Goal: Information Seeking & Learning: Learn about a topic

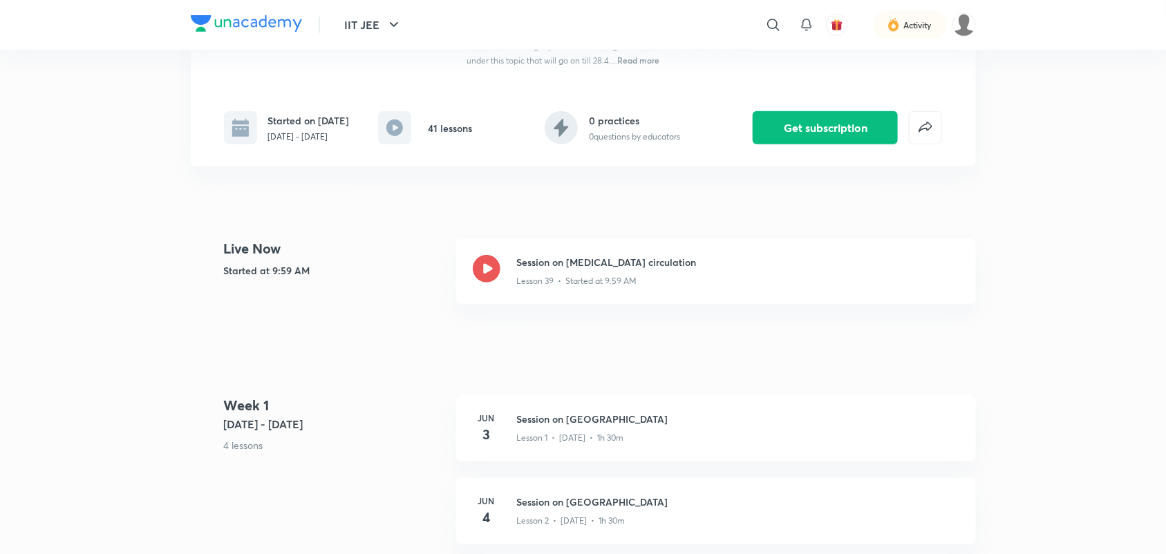
scroll to position [259, 0]
click at [486, 270] on icon at bounding box center [487, 267] width 28 height 28
click at [485, 268] on icon at bounding box center [487, 267] width 28 height 28
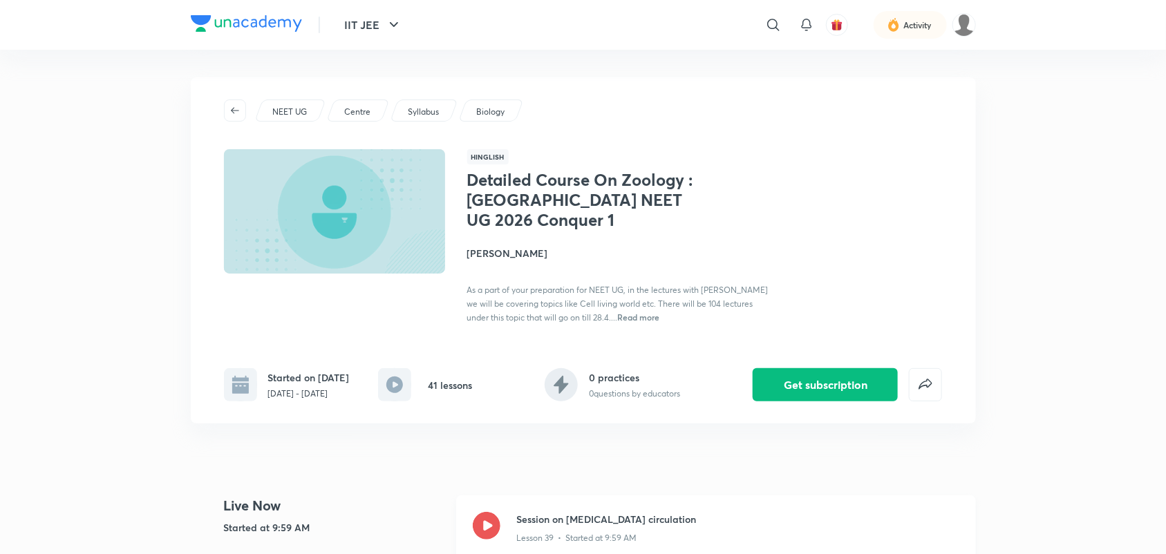
click at [487, 523] on icon at bounding box center [487, 526] width 28 height 28
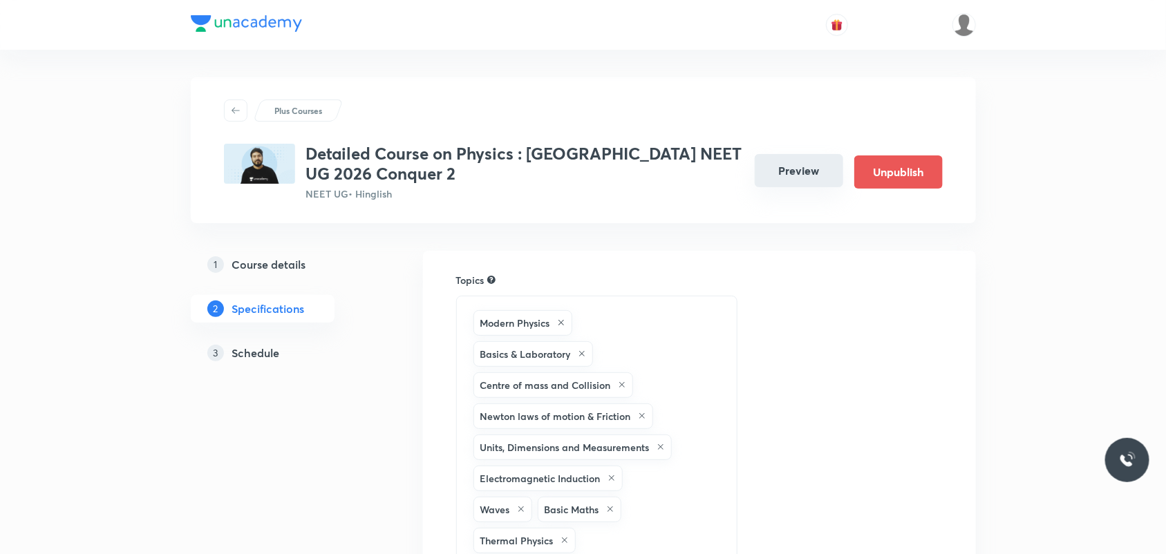
click at [798, 180] on button "Preview" at bounding box center [799, 170] width 88 height 33
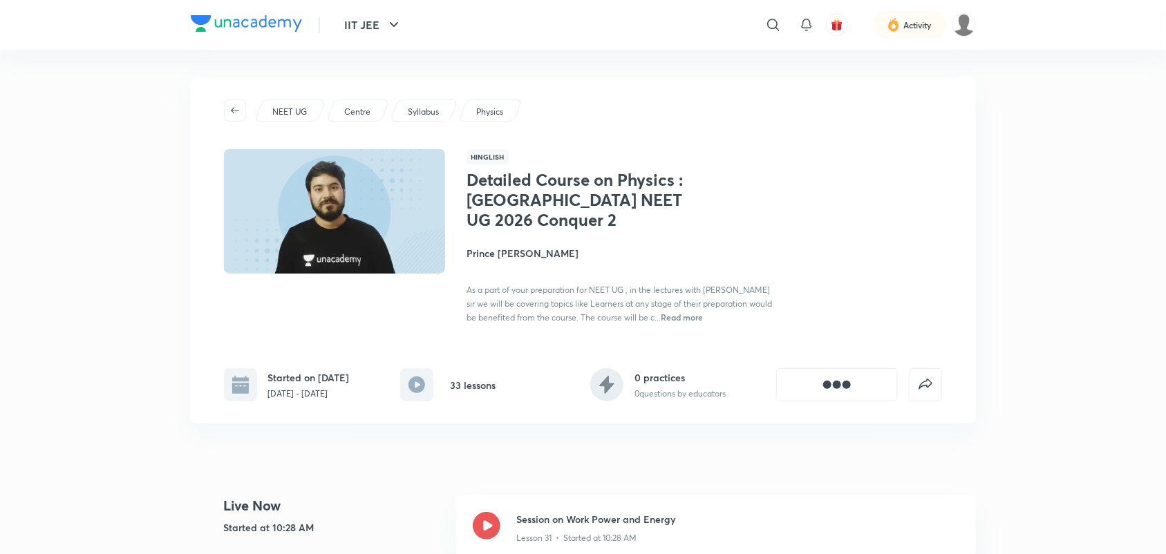
scroll to position [86, 0]
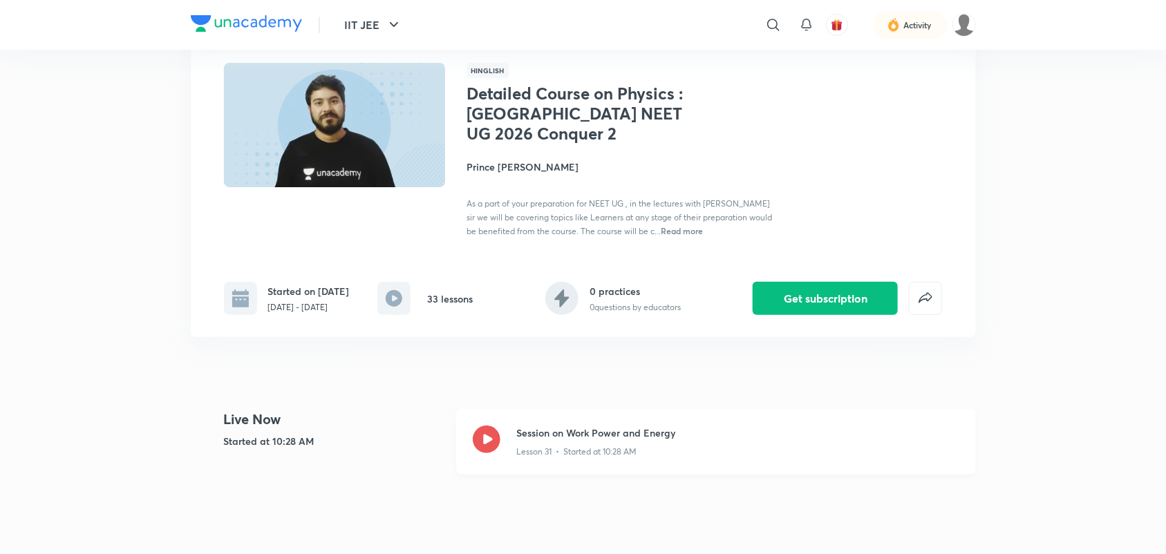
click at [488, 438] on icon at bounding box center [487, 440] width 28 height 28
click at [482, 448] on icon at bounding box center [487, 440] width 28 height 28
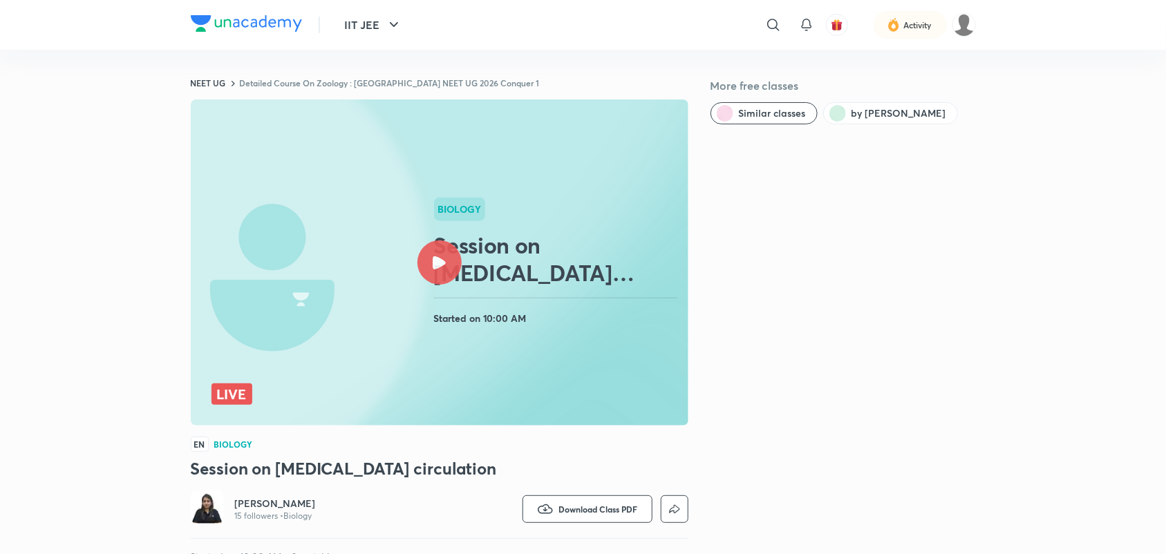
click at [447, 264] on div at bounding box center [440, 263] width 44 height 44
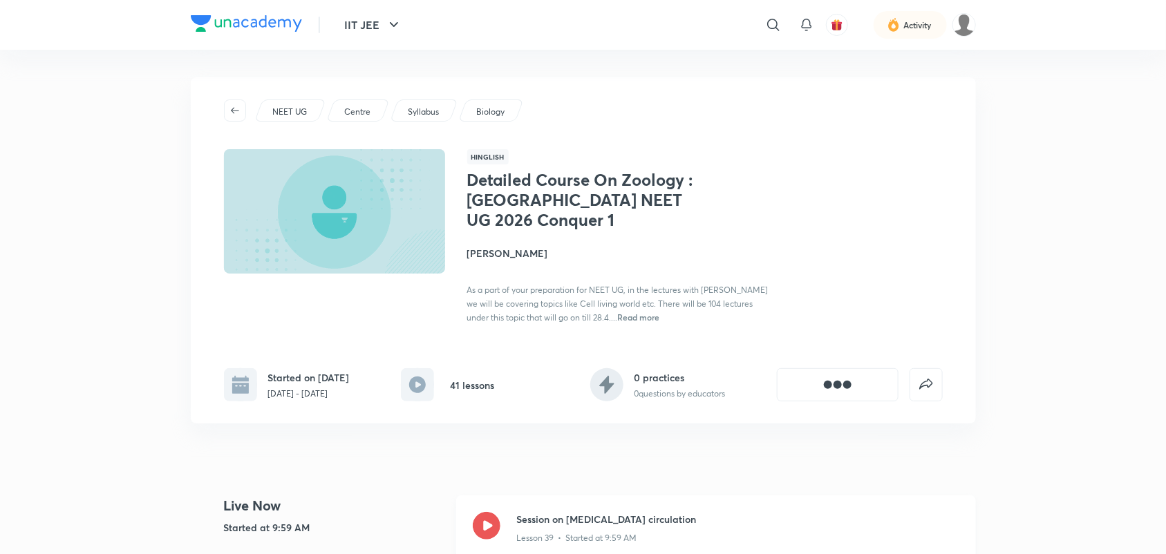
click at [496, 522] on icon at bounding box center [487, 526] width 28 height 28
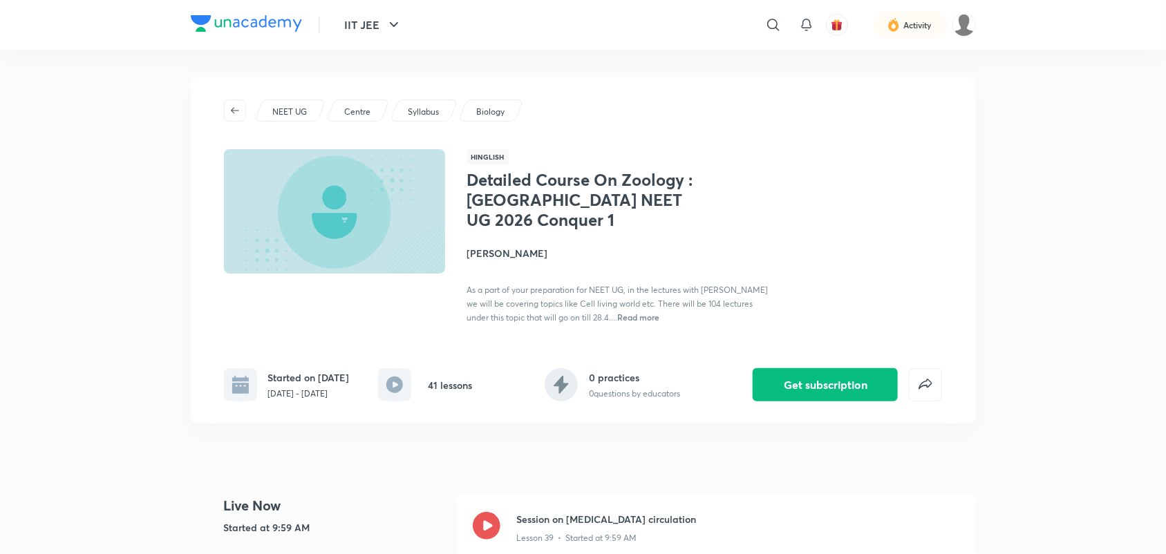
click at [489, 524] on icon at bounding box center [487, 526] width 28 height 28
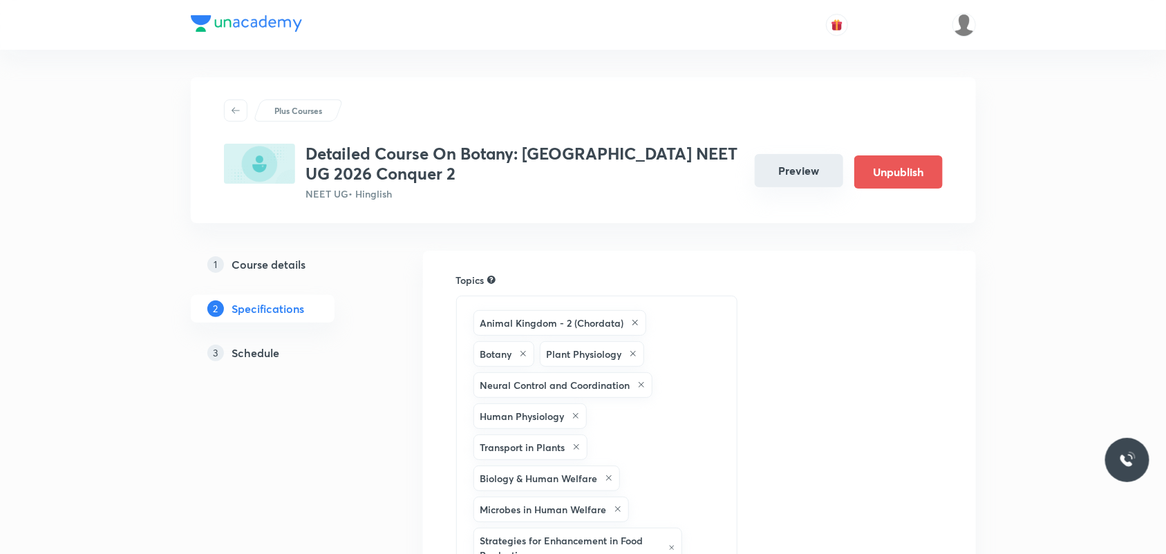
click at [800, 167] on button "Preview" at bounding box center [799, 170] width 88 height 33
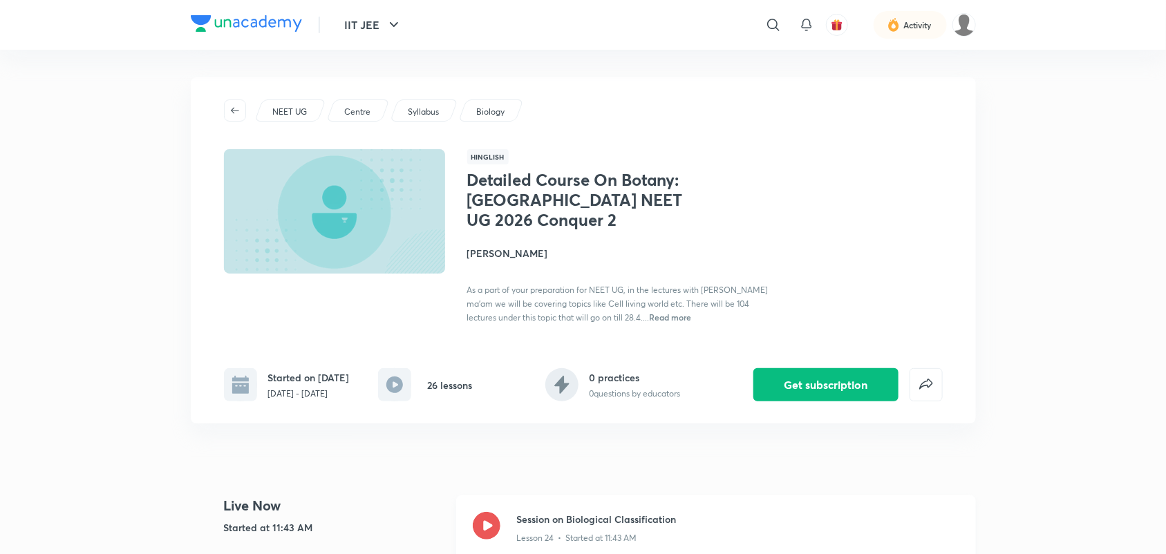
click at [495, 522] on icon at bounding box center [487, 526] width 28 height 28
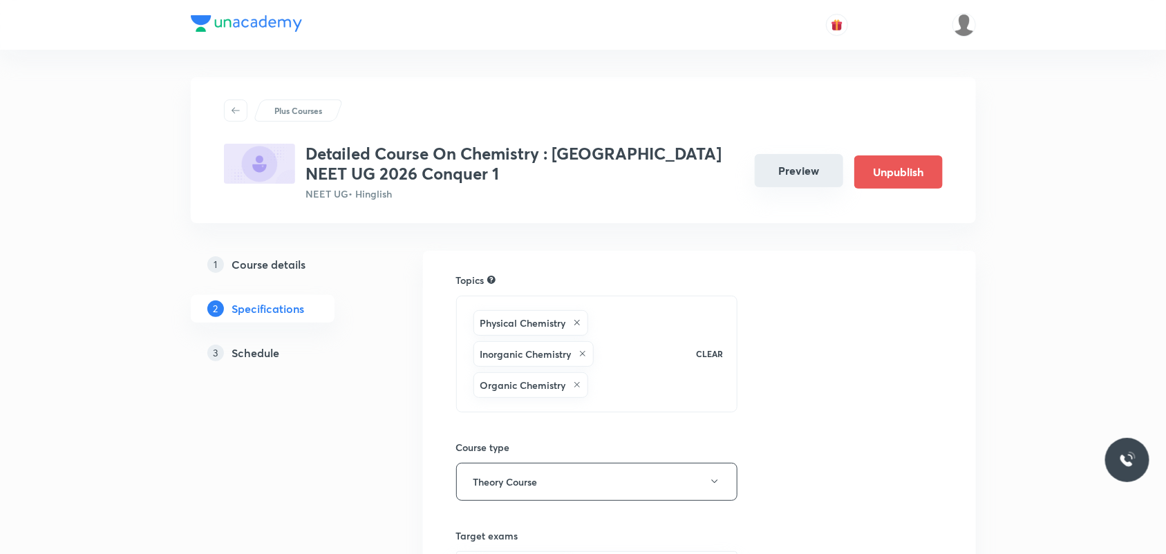
click at [792, 185] on button "Preview" at bounding box center [799, 170] width 88 height 33
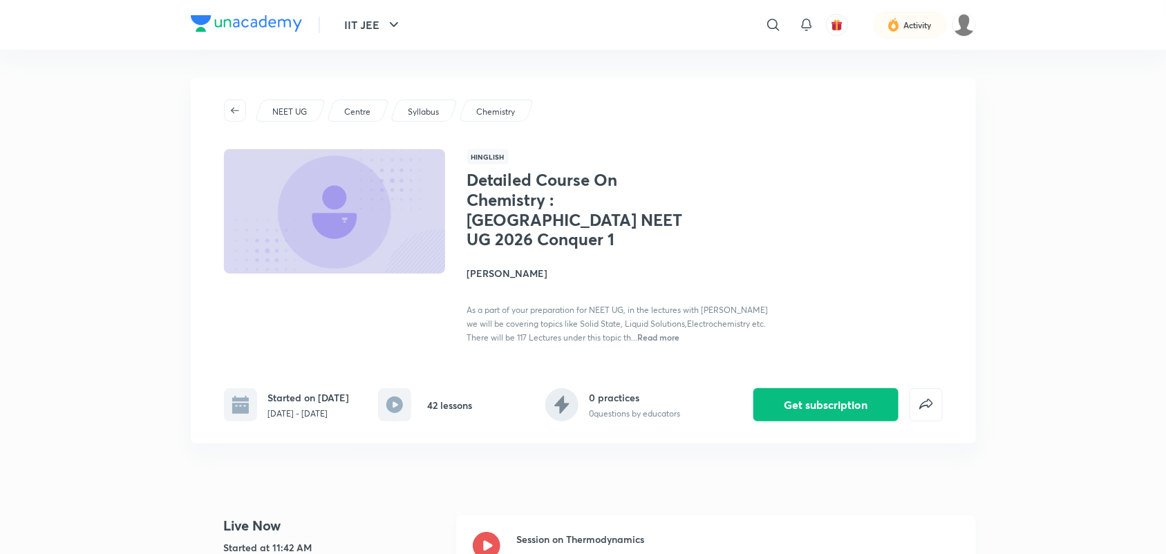
click at [487, 528] on icon at bounding box center [487, 546] width 28 height 28
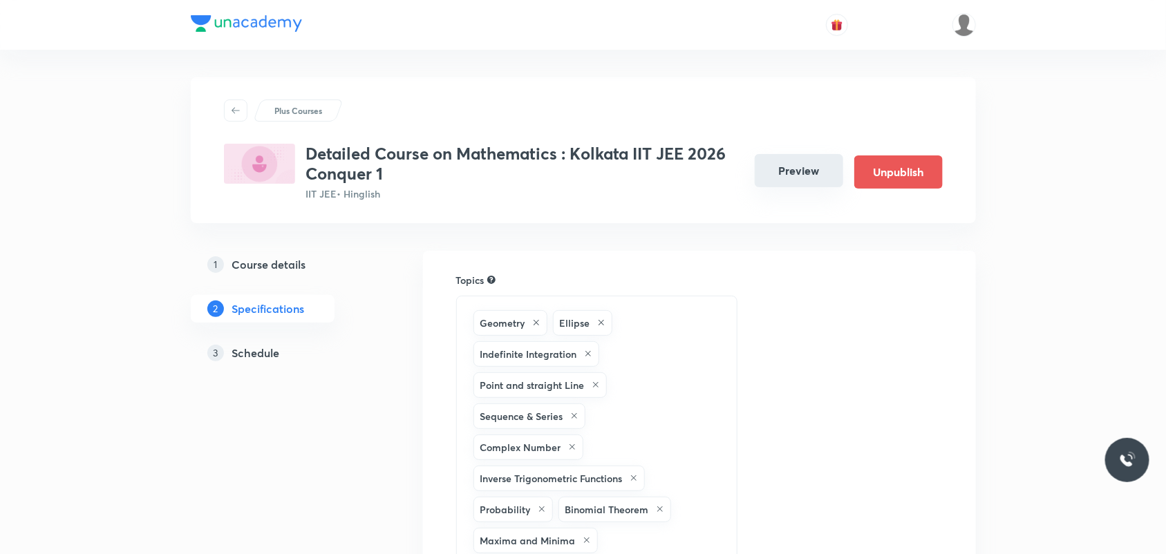
click at [802, 178] on button "Preview" at bounding box center [799, 170] width 88 height 33
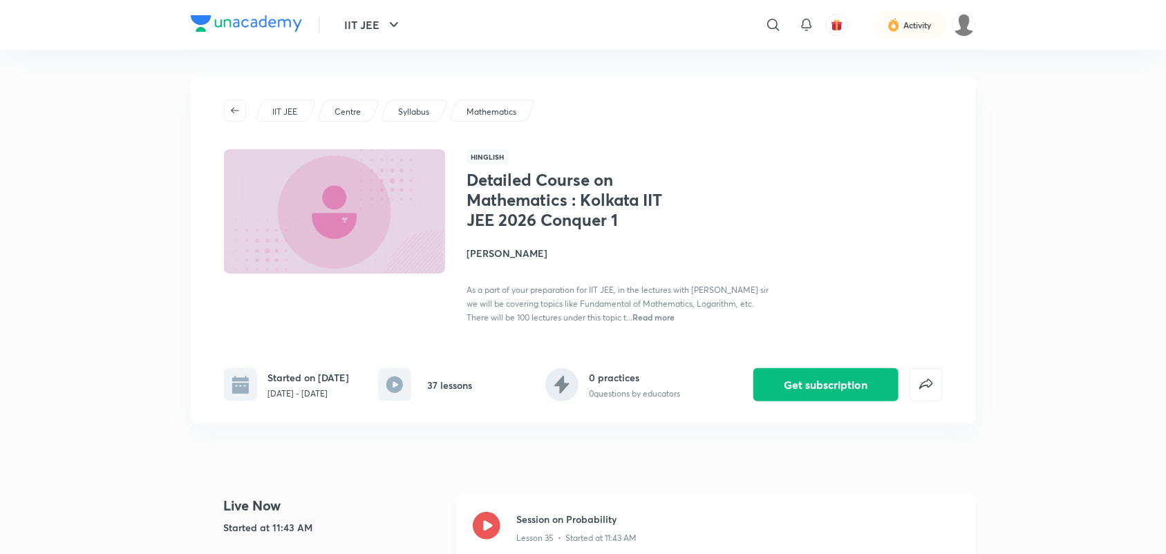
click at [493, 532] on icon at bounding box center [487, 526] width 28 height 28
